Goal: Transaction & Acquisition: Purchase product/service

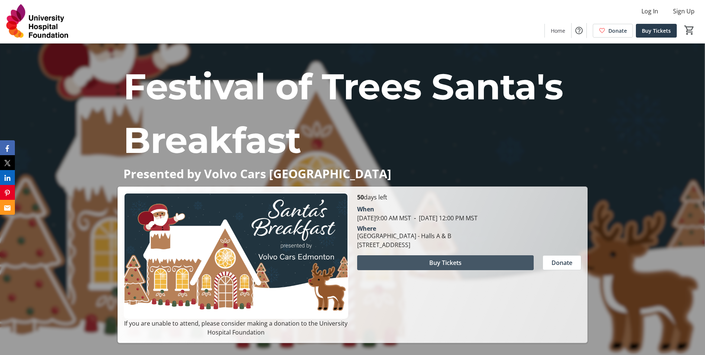
click at [440, 261] on span "Buy Tickets" at bounding box center [445, 262] width 32 height 9
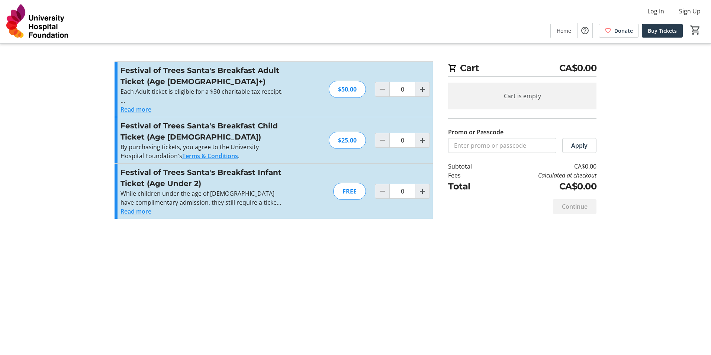
click at [440, 261] on div "Cart CA$0.00 Cart is empty Promo or Passcode Apply Subtotal CA$0.00 Fees Calcul…" at bounding box center [355, 177] width 491 height 355
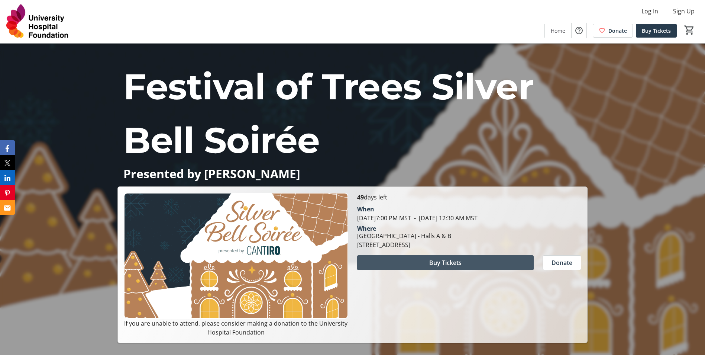
click at [464, 266] on span at bounding box center [445, 262] width 177 height 18
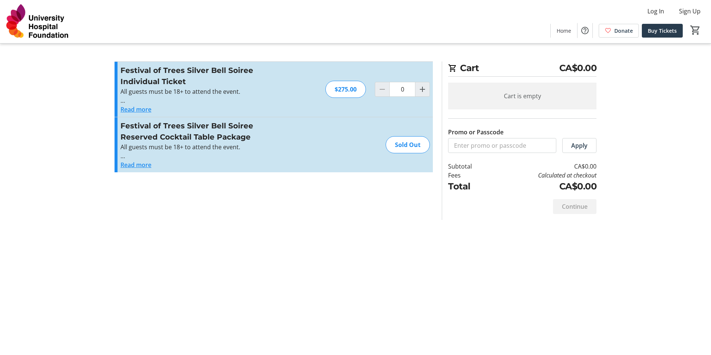
click at [127, 165] on button "Read more" at bounding box center [135, 164] width 31 height 9
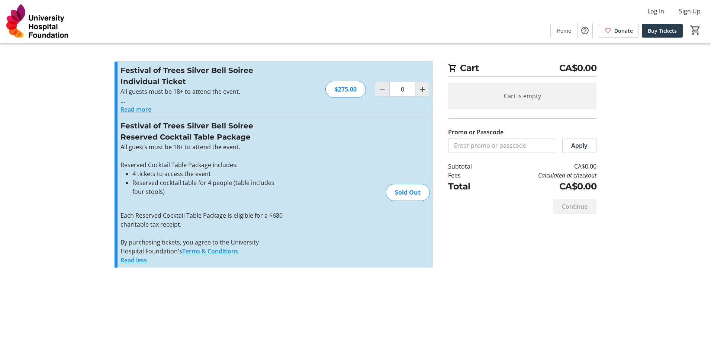
click at [132, 107] on button "Read more" at bounding box center [135, 109] width 31 height 9
